Goal: Transaction & Acquisition: Purchase product/service

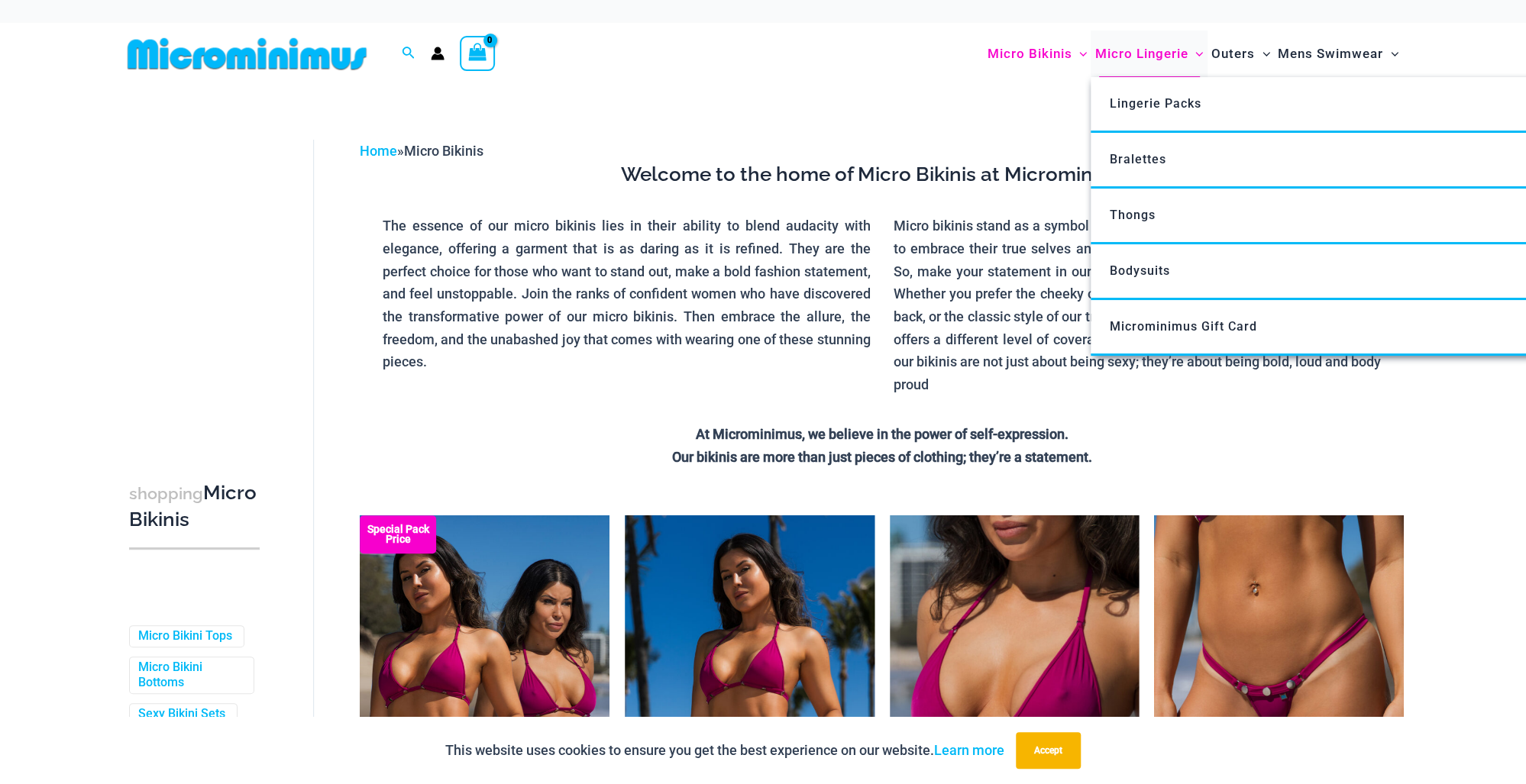
click at [1117, 66] on span "Micro Lingerie" at bounding box center [1141, 54] width 93 height 39
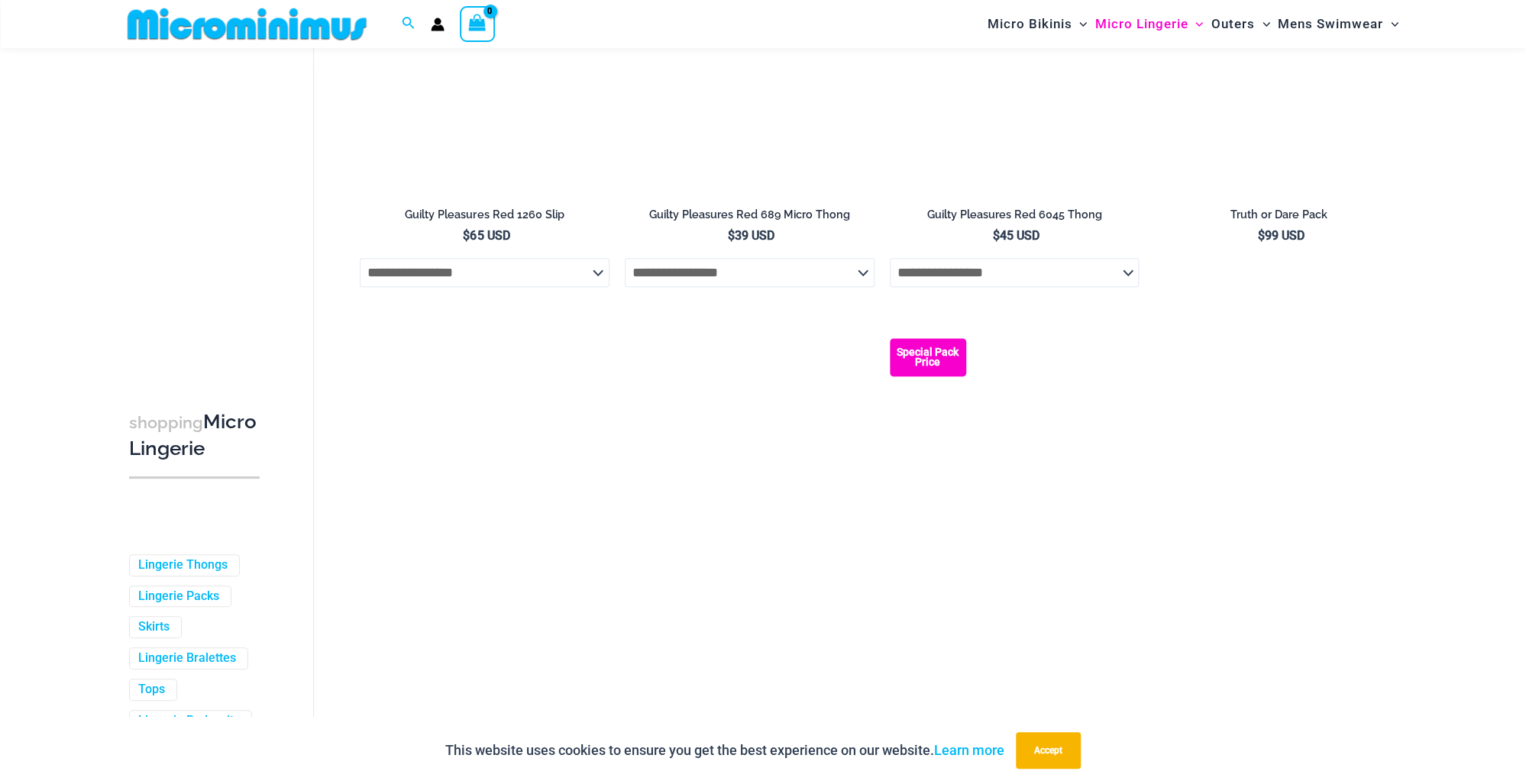
scroll to position [847, 0]
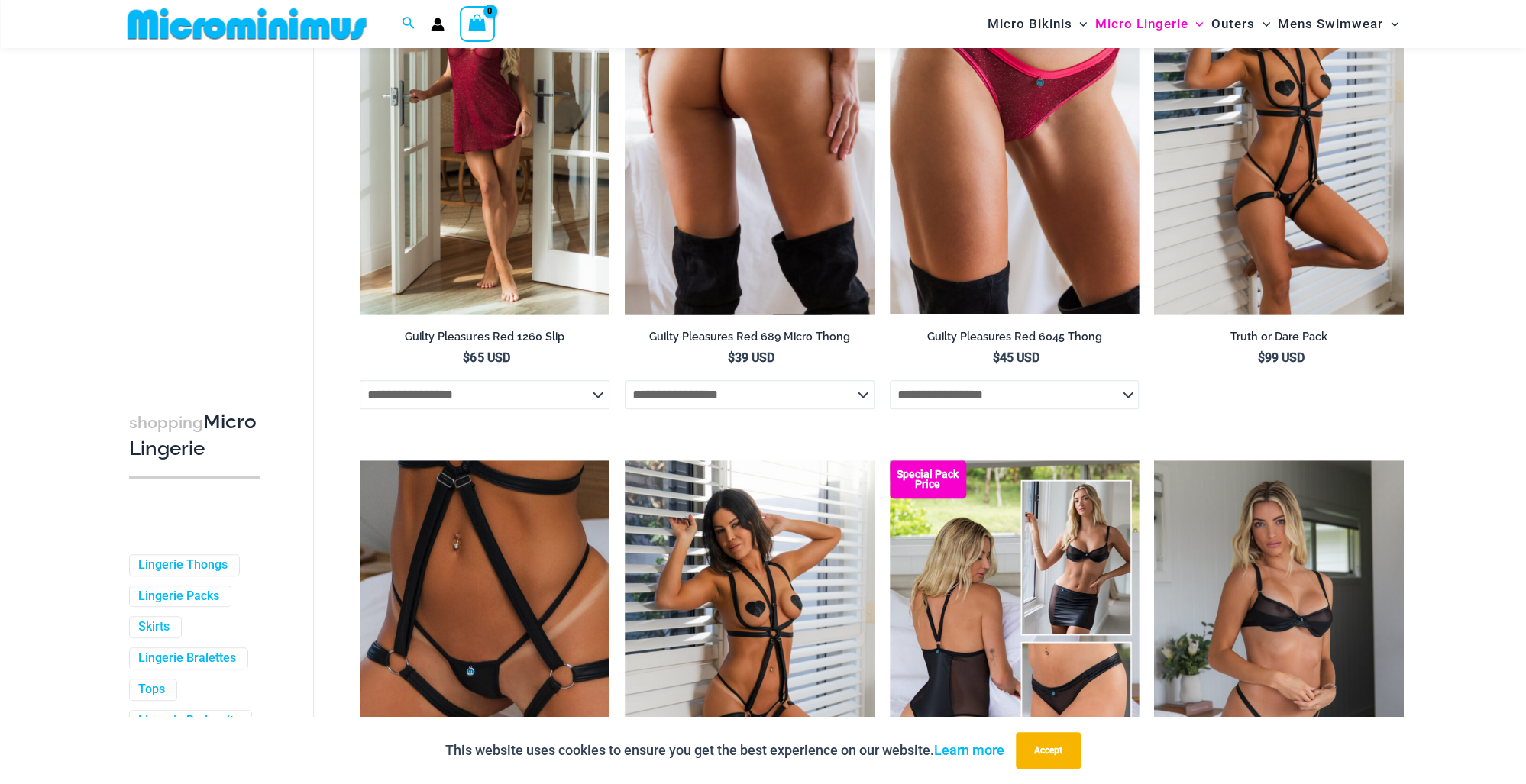
click at [704, 314] on img at bounding box center [750, 127] width 250 height 374
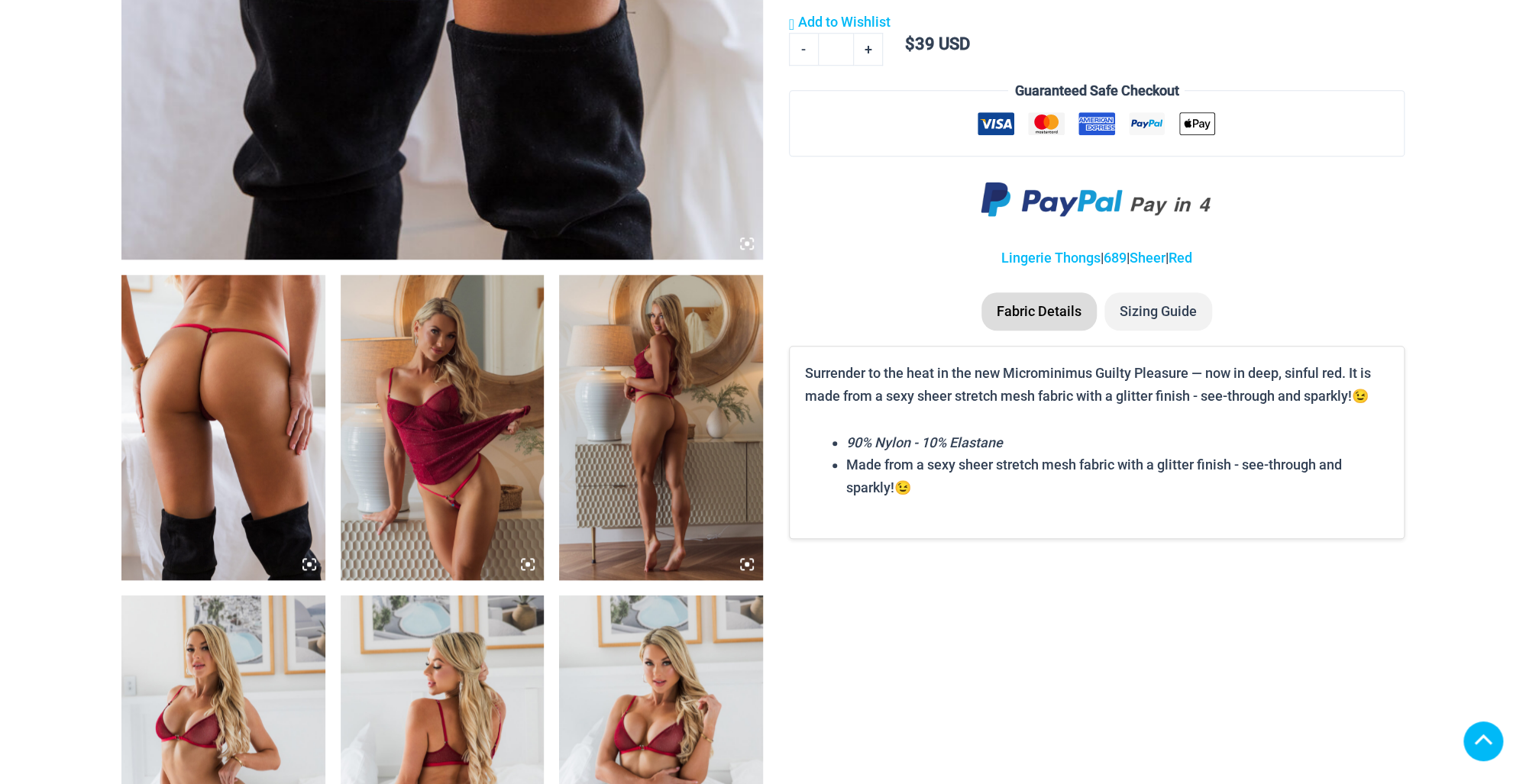
click at [251, 373] on img at bounding box center [223, 427] width 204 height 306
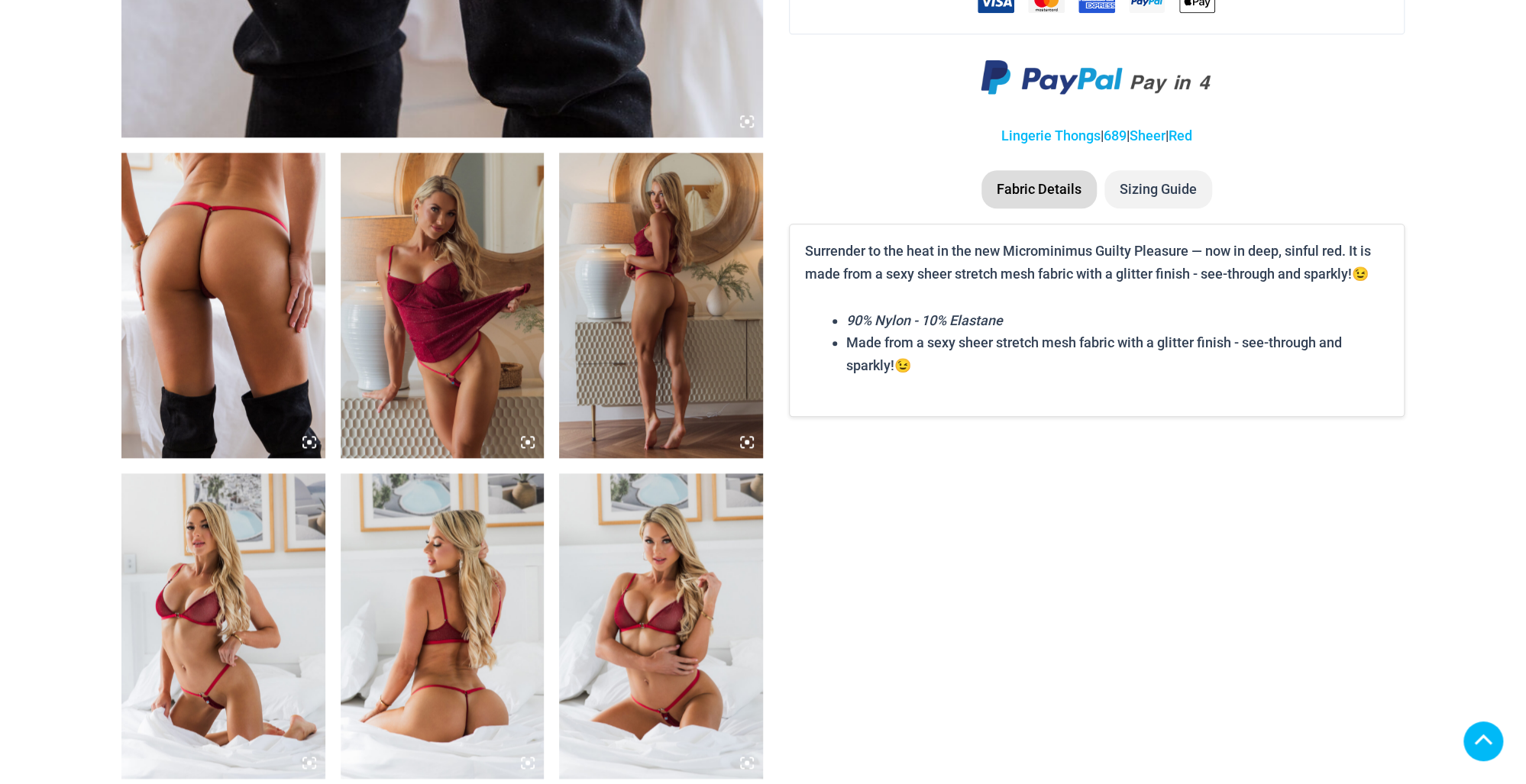
click at [461, 365] on img at bounding box center [442, 305] width 204 height 306
click at [445, 343] on img at bounding box center [442, 305] width 204 height 306
click at [301, 410] on img at bounding box center [223, 305] width 204 height 306
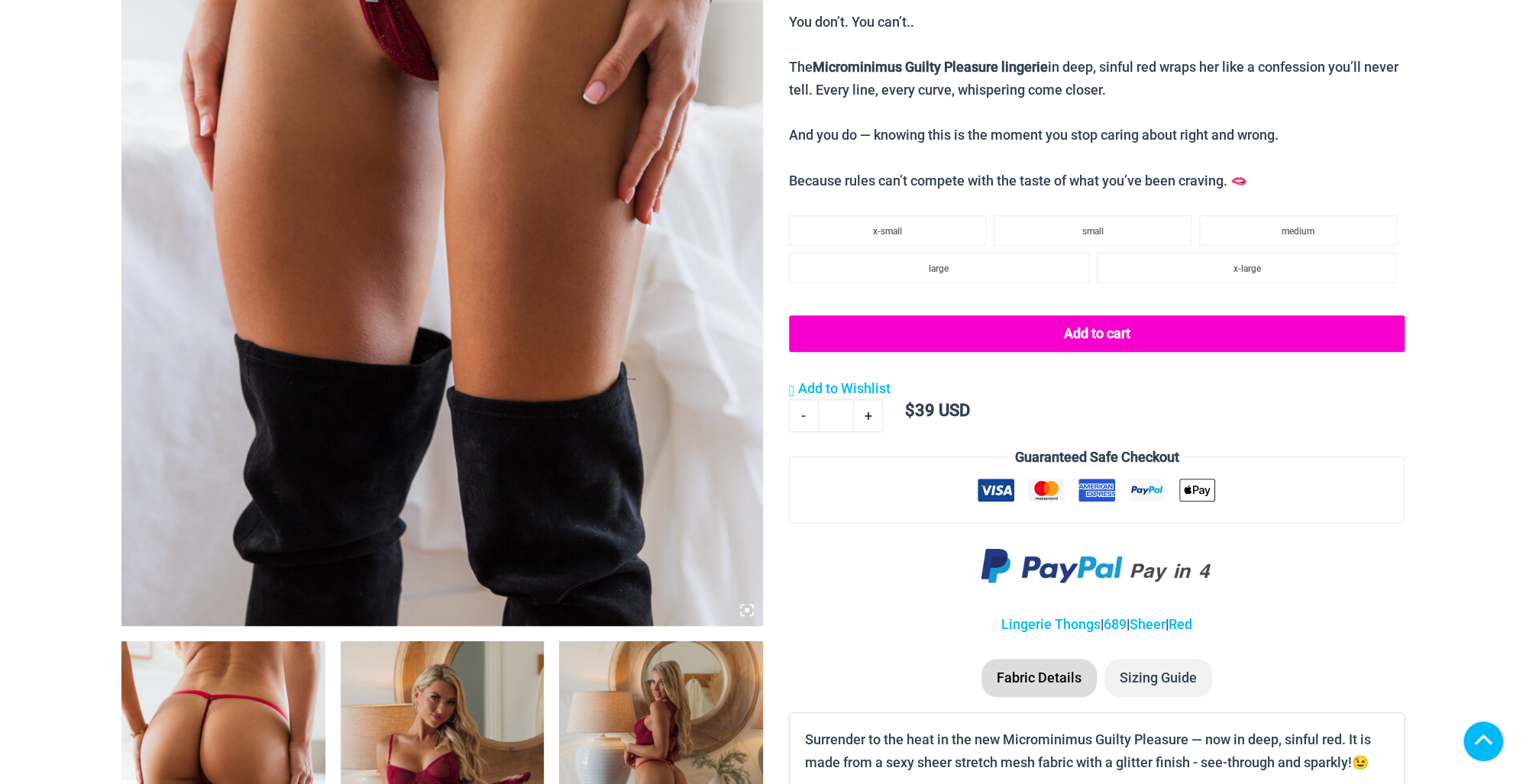
scroll to position [367, 0]
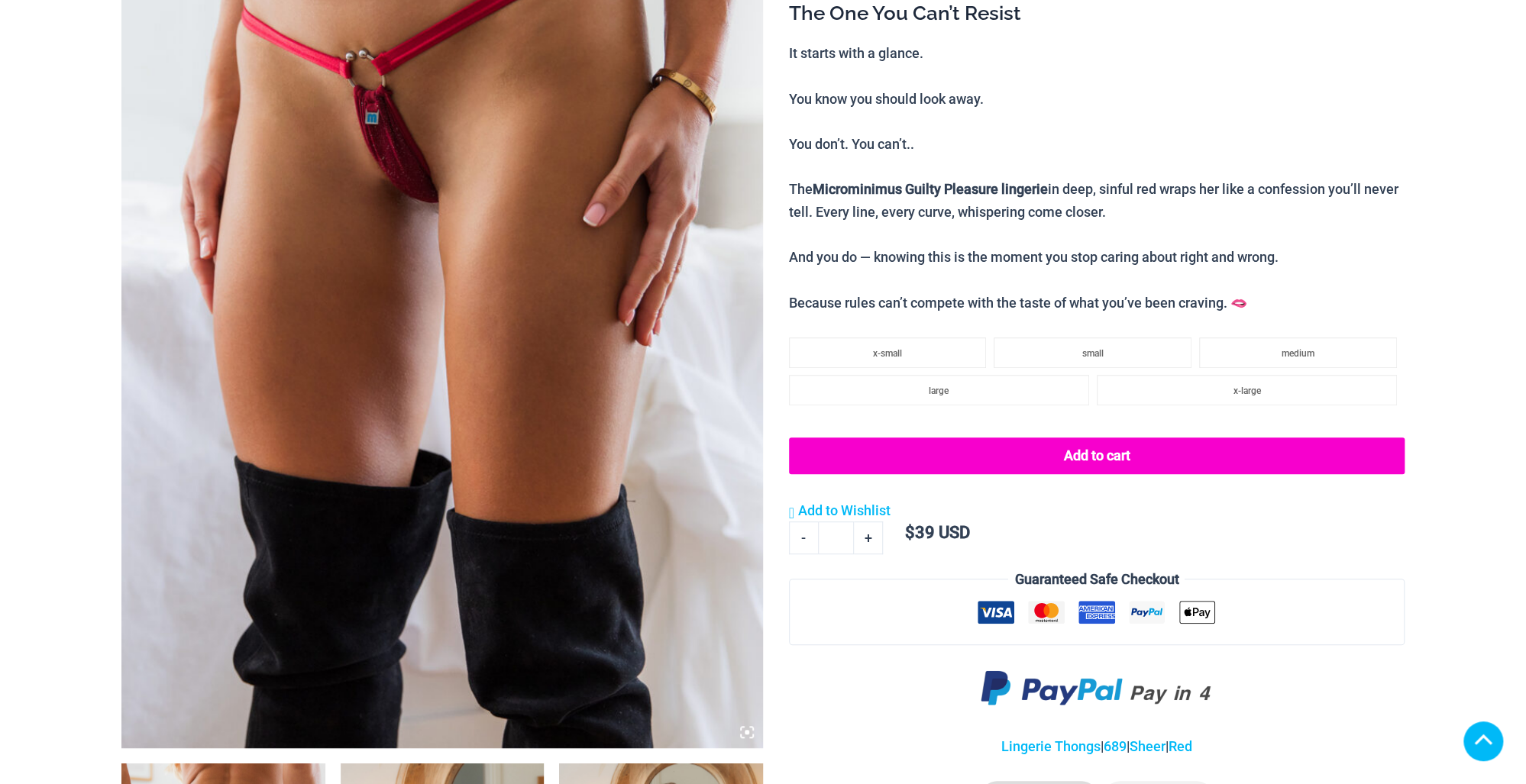
click at [416, 190] on img at bounding box center [442, 268] width 642 height 962
drag, startPoint x: 406, startPoint y: 197, endPoint x: 399, endPoint y: 204, distance: 9.9
drag, startPoint x: 399, startPoint y: 204, endPoint x: 332, endPoint y: 257, distance: 85.4
click at [332, 257] on img at bounding box center [442, 268] width 642 height 962
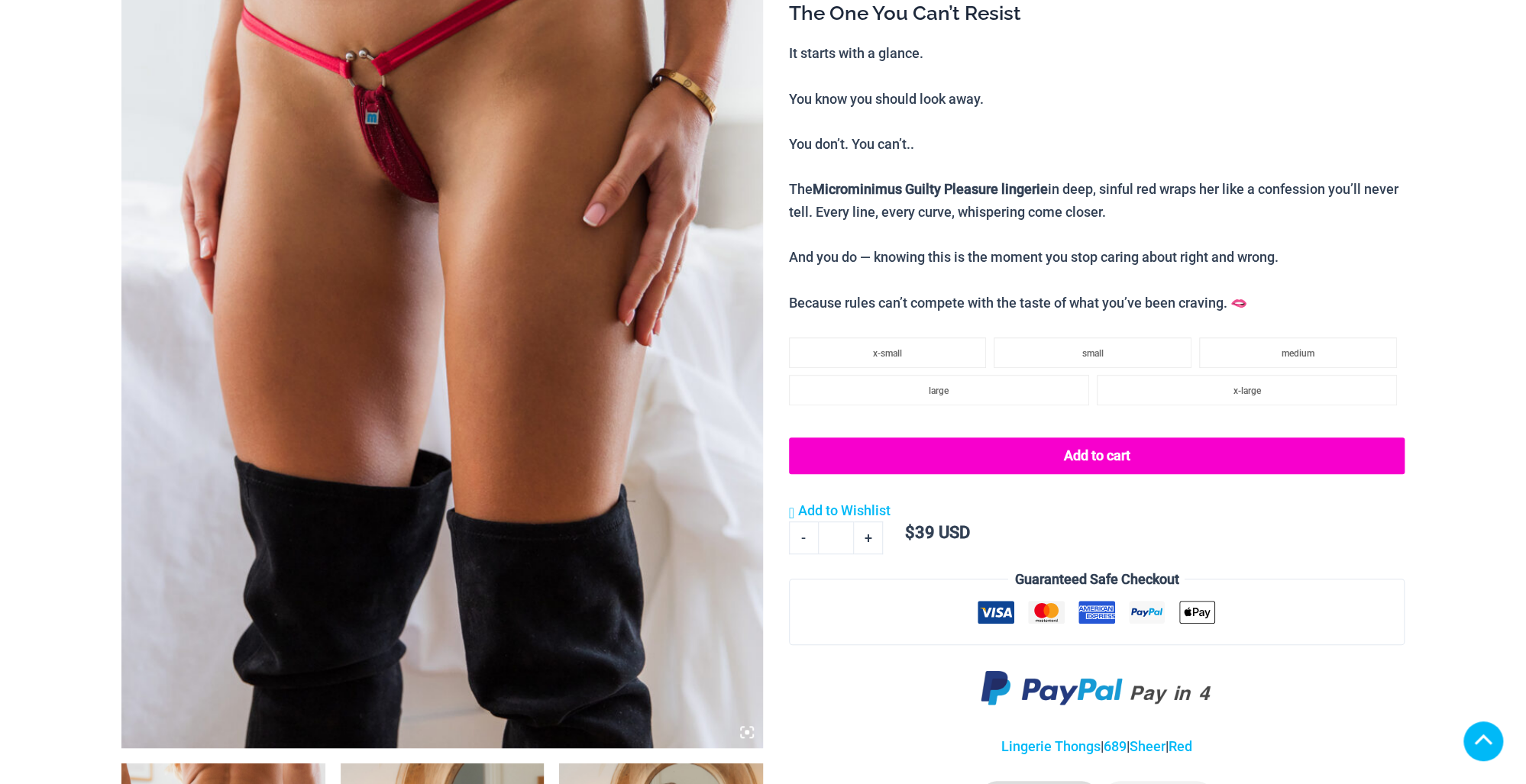
click at [332, 257] on img at bounding box center [442, 268] width 642 height 962
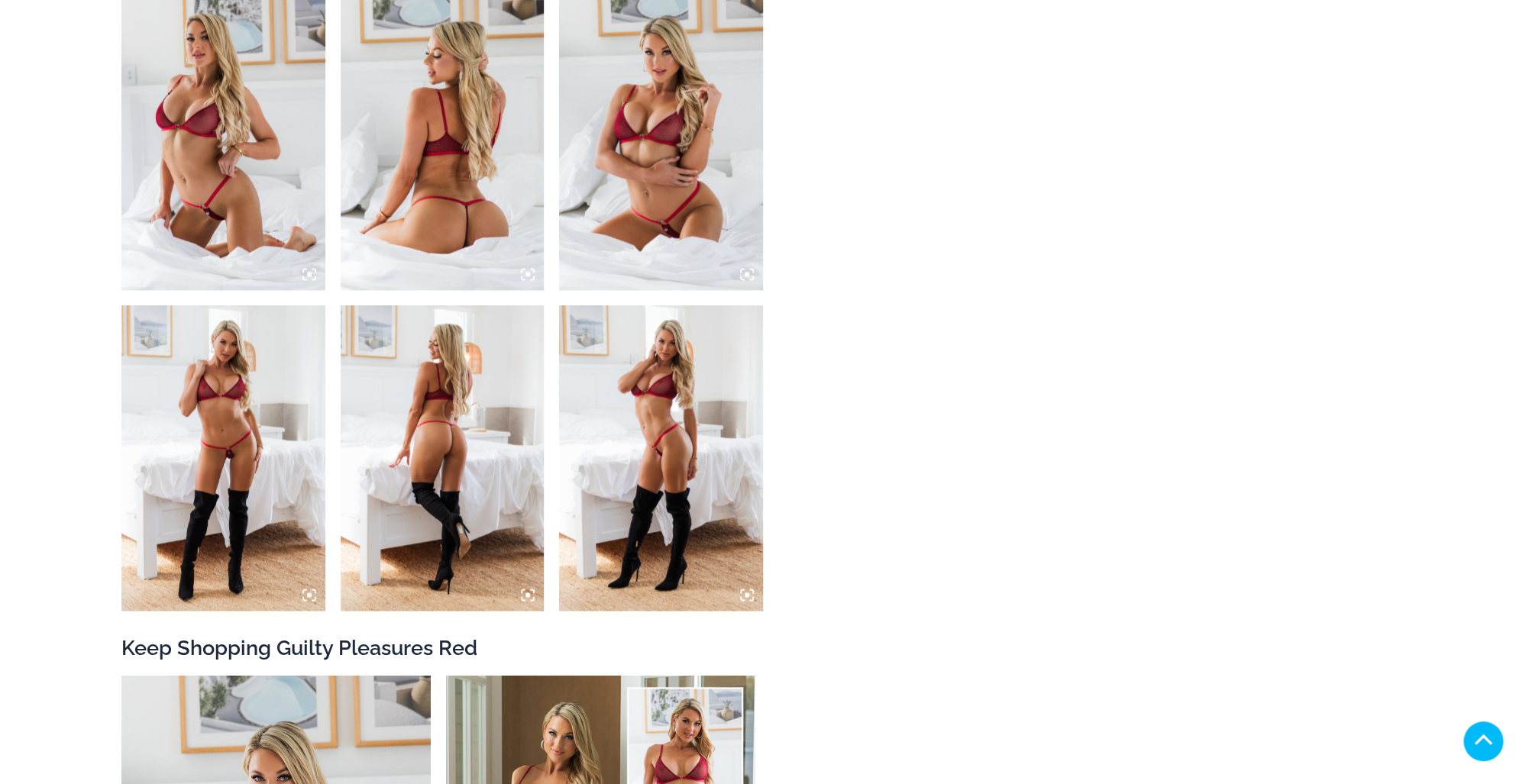
scroll to position [1344, 0]
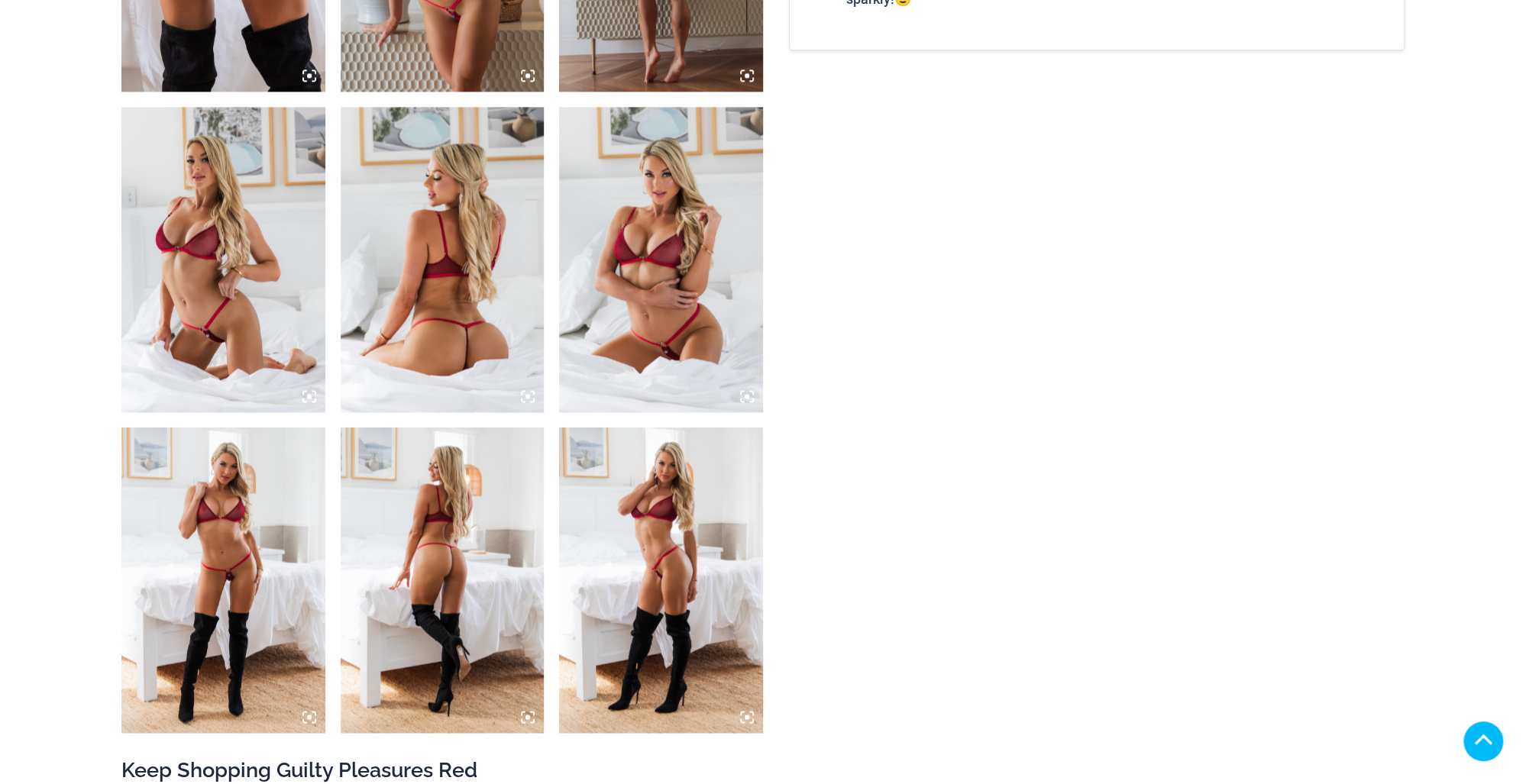
click at [255, 270] on img at bounding box center [223, 260] width 204 height 306
